Goal: Information Seeking & Learning: Learn about a topic

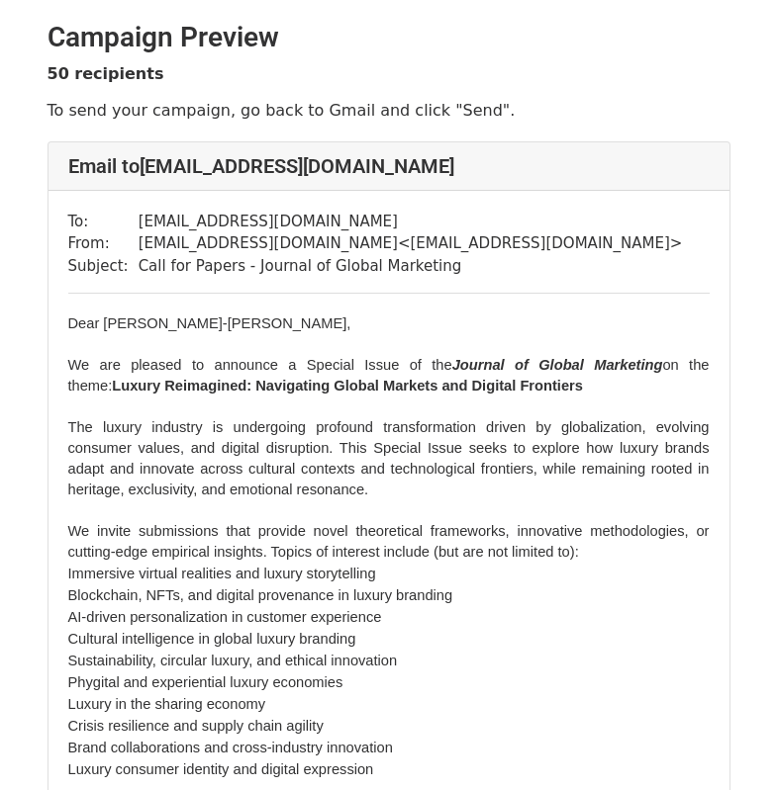
scroll to position [279, 0]
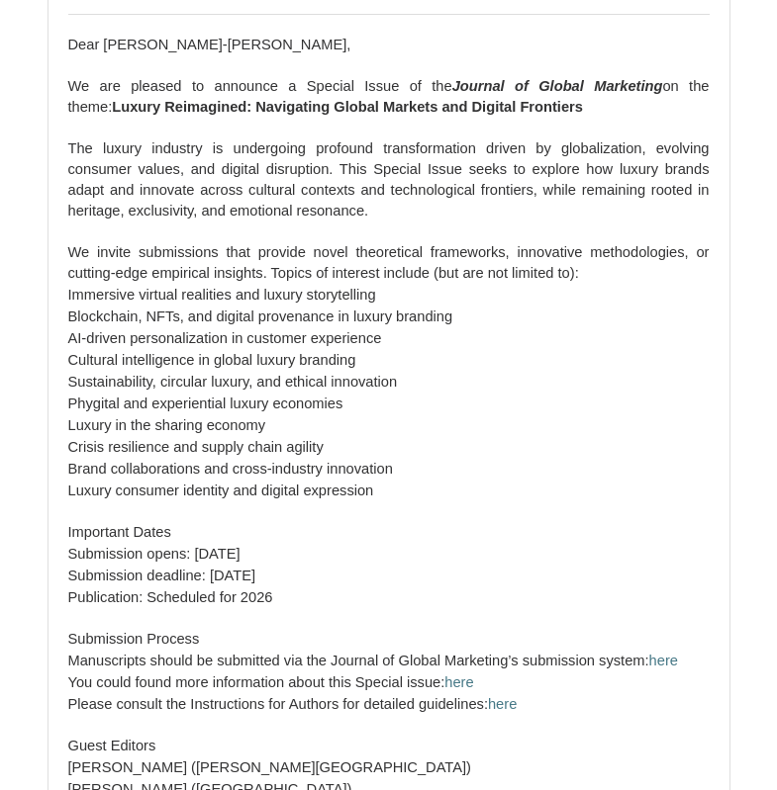
click at [217, 261] on p "We invite submissions that provide novel theoretical frameworks, innovative met…" at bounding box center [388, 263] width 641 height 42
click at [538, 388] on li "Sustainability, circular luxury, and ethical innovation" at bounding box center [388, 382] width 641 height 22
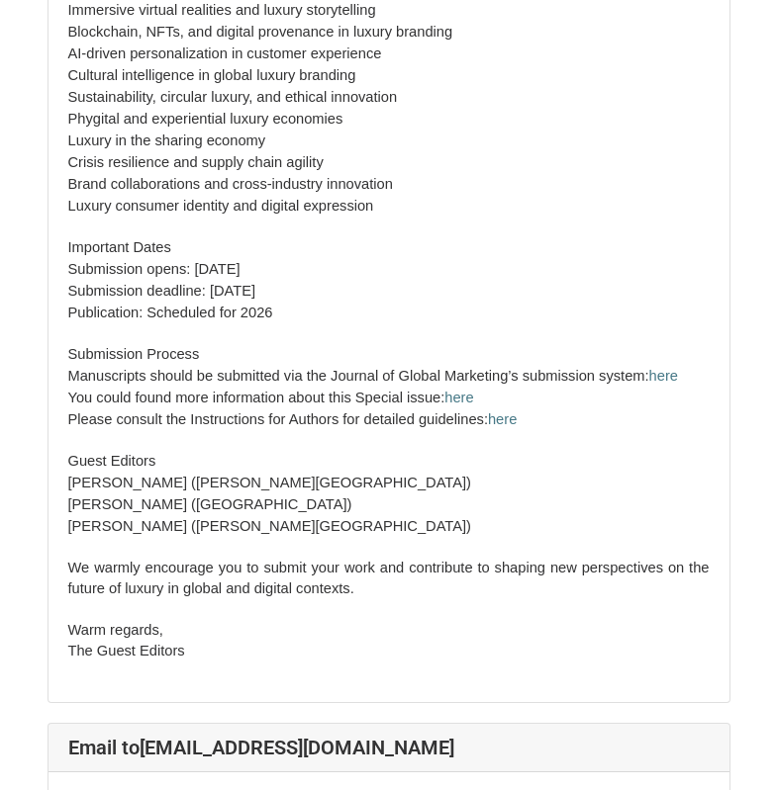
click at [310, 442] on p at bounding box center [388, 440] width 641 height 21
click at [400, 390] on span "You could found more information about this Special issue:" at bounding box center [256, 398] width 377 height 16
